Goal: Answer question/provide support: Share knowledge or assist other users

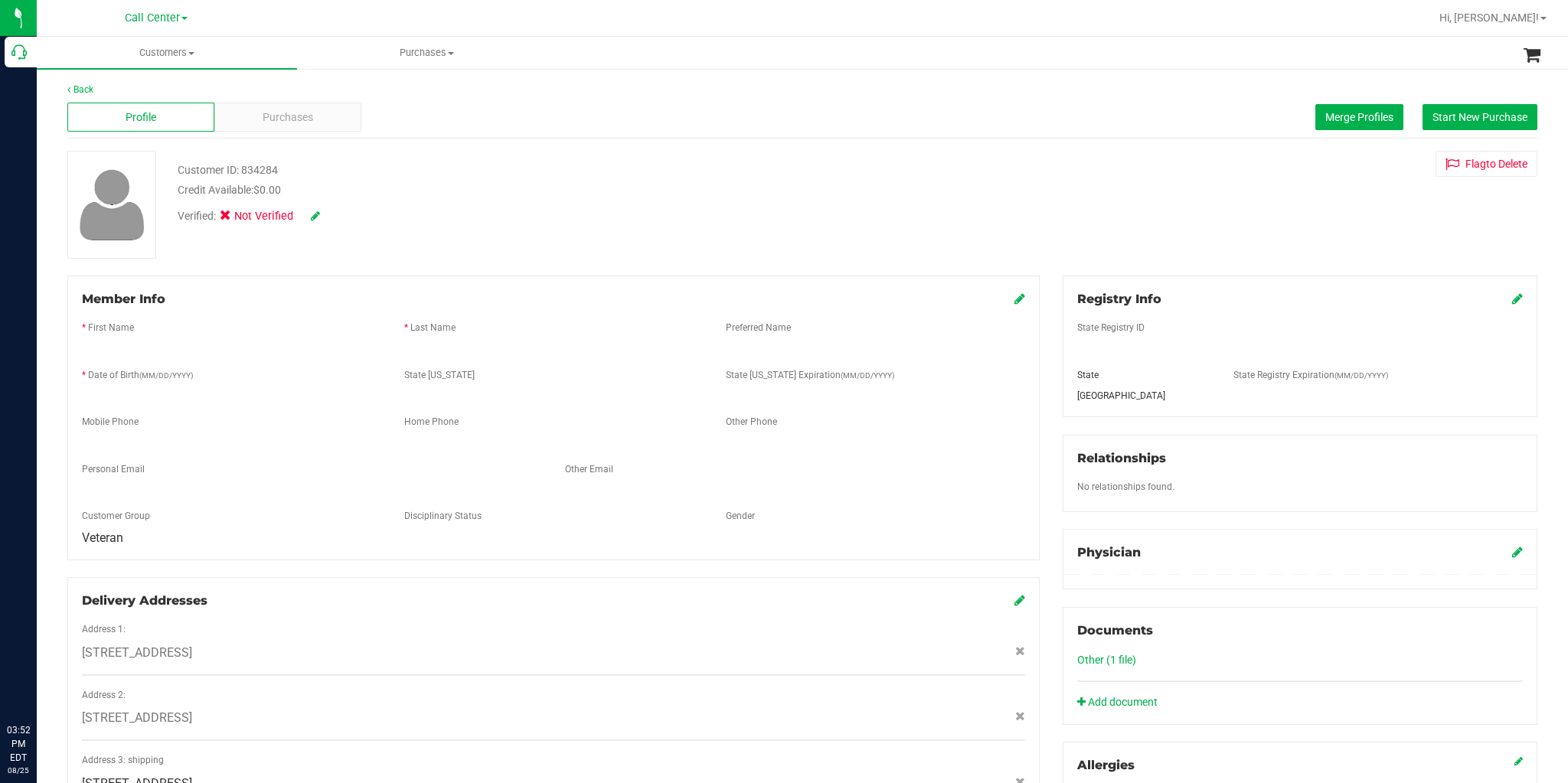
click at [0, 0] on p "Call Center" at bounding box center [0, 0] width 0 height 0
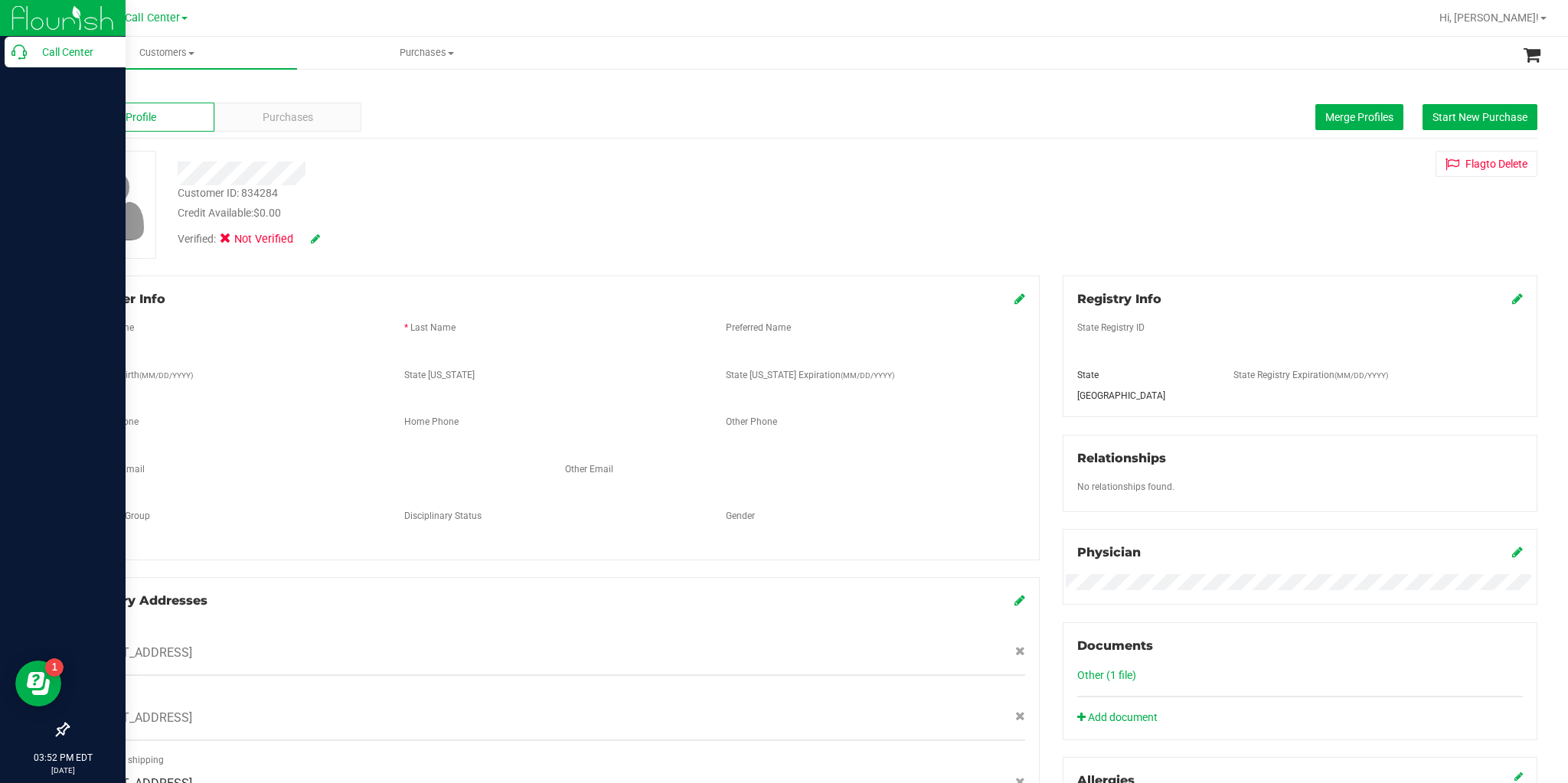
scroll to position [340, 0]
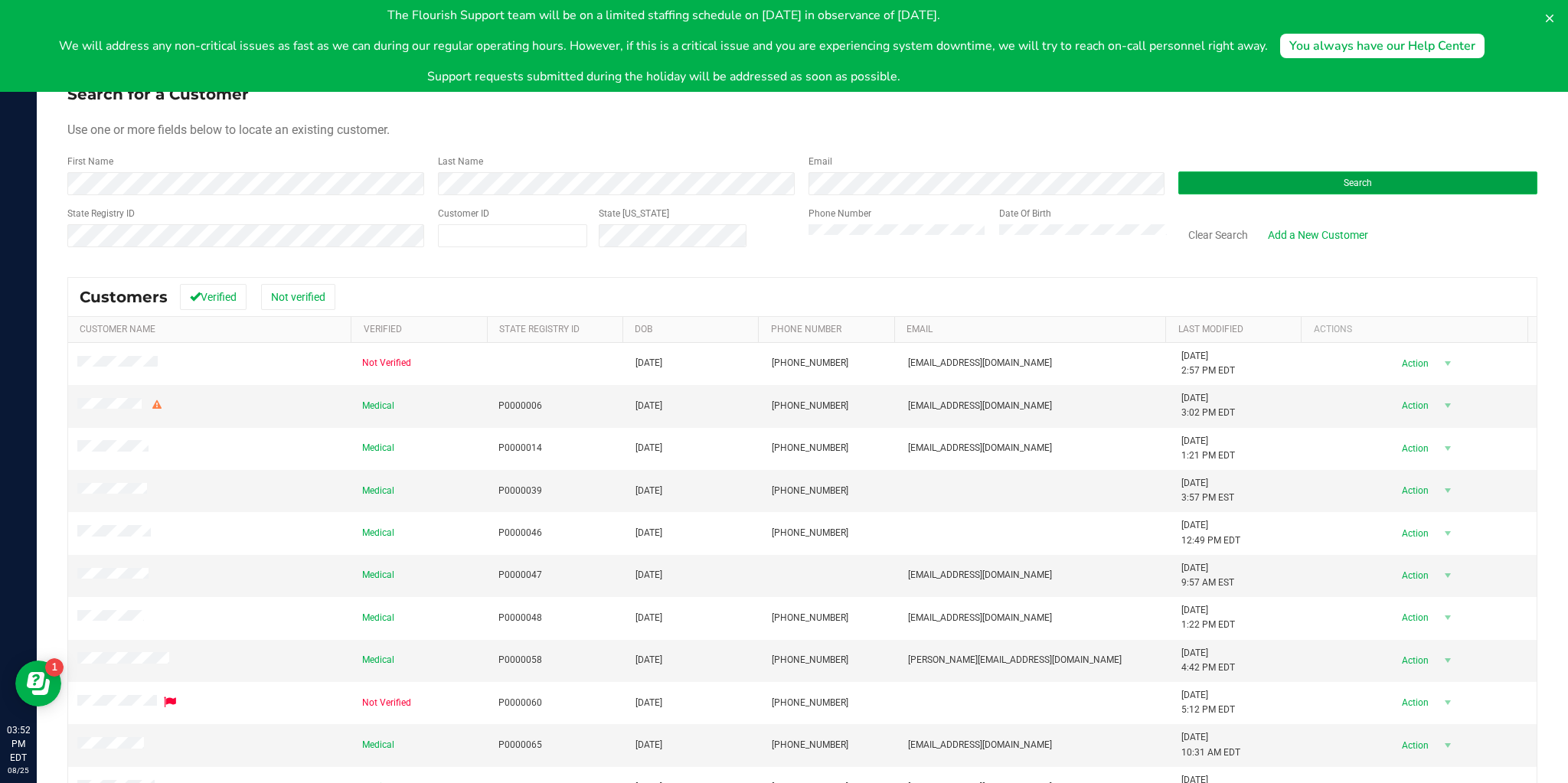
click at [1219, 186] on button "Search" at bounding box center [1358, 182] width 359 height 23
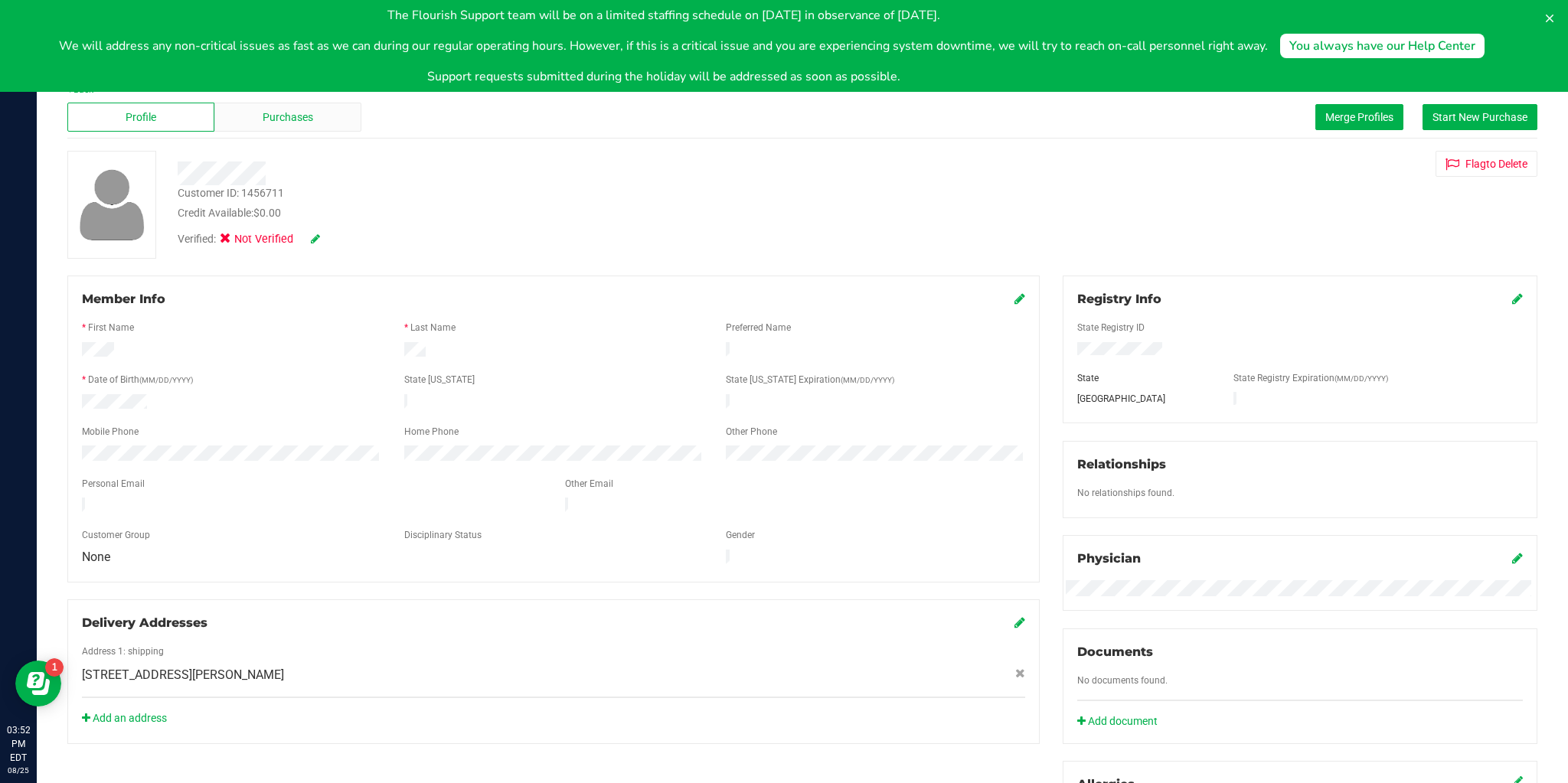
click at [288, 120] on span "Purchases" at bounding box center [288, 117] width 51 height 16
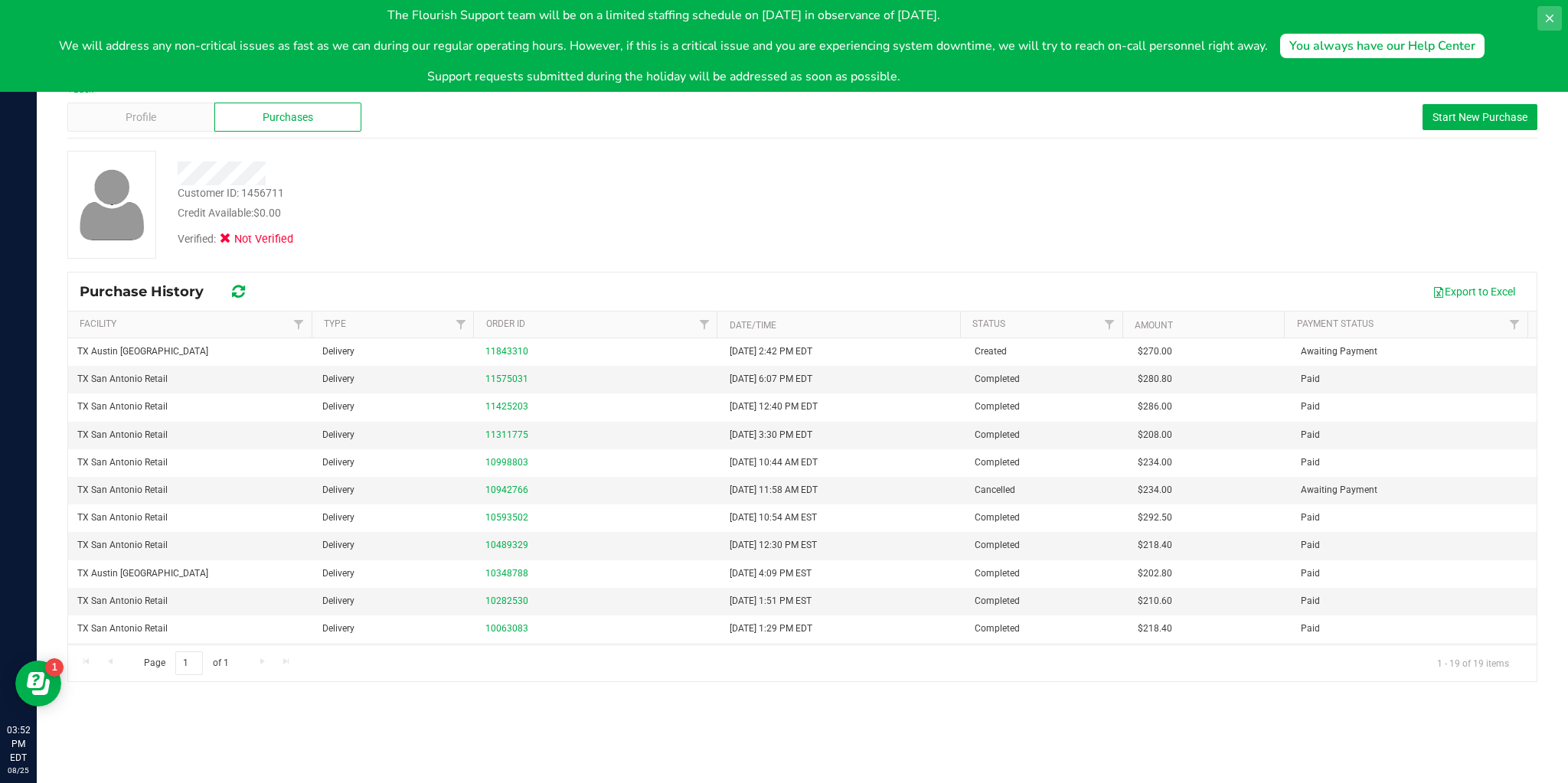
click at [1544, 25] on button at bounding box center [1550, 18] width 25 height 25
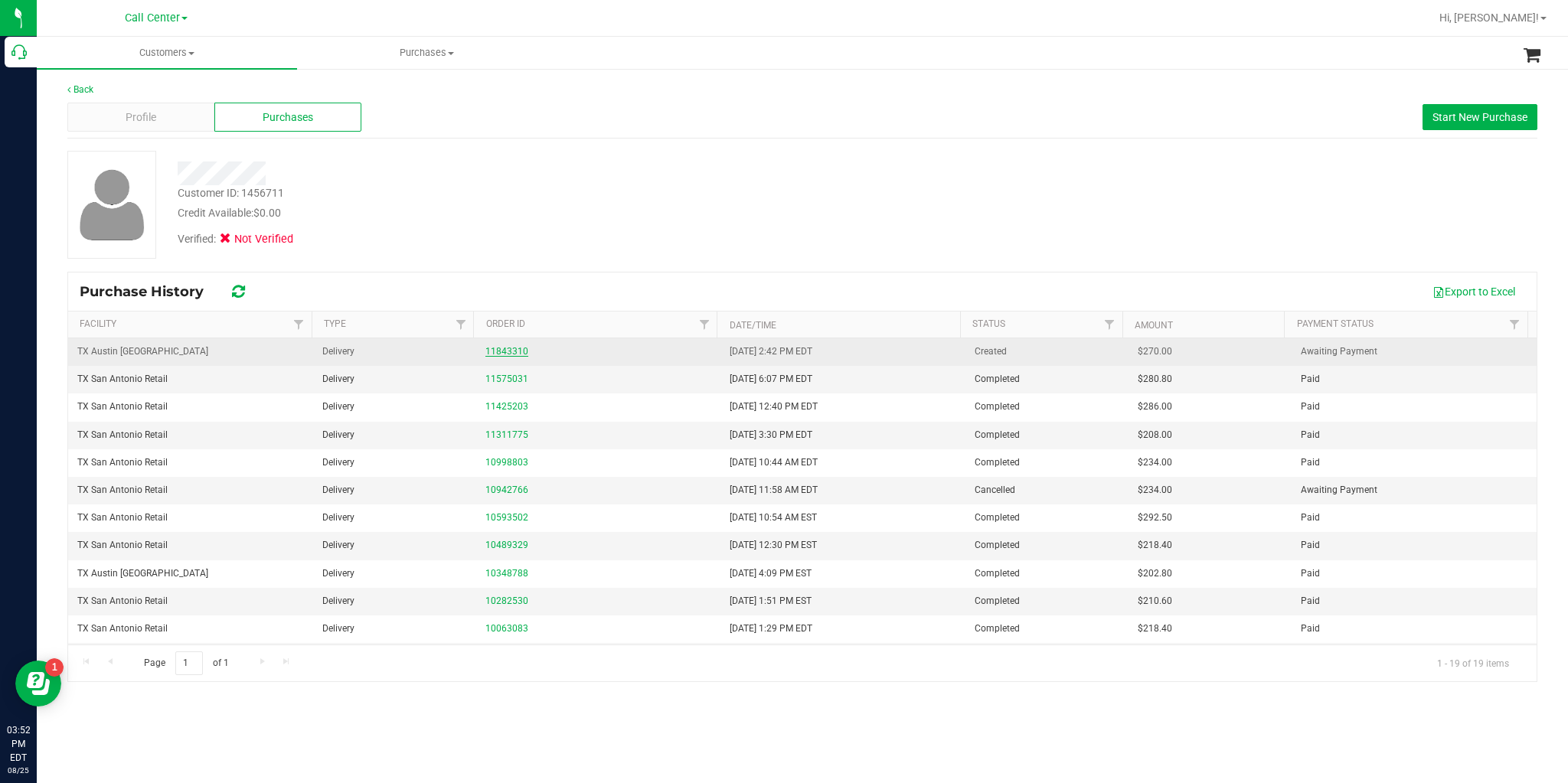
click at [498, 350] on link "11843310" at bounding box center [506, 351] width 43 height 11
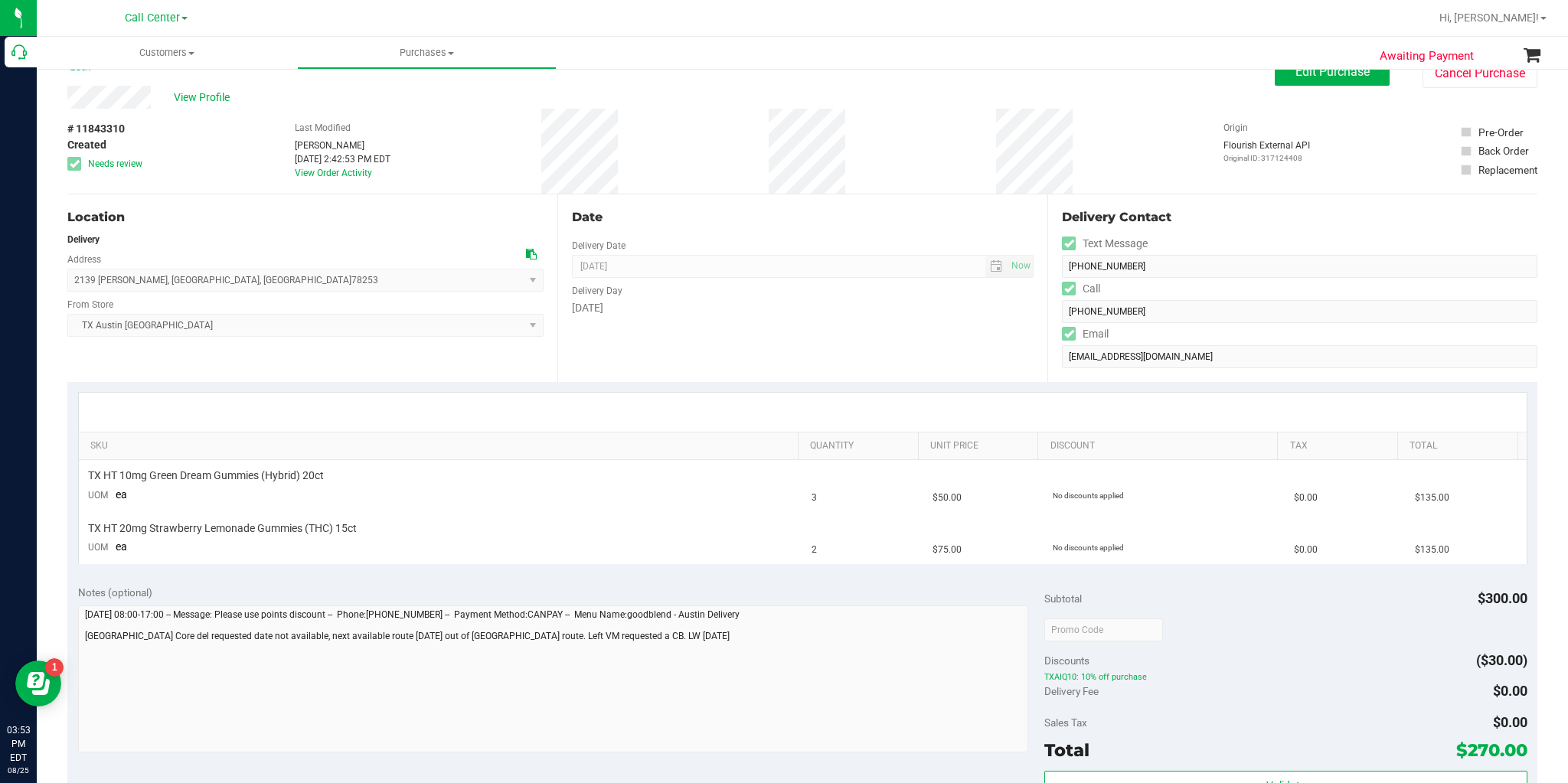
scroll to position [61, 0]
